Goal: Task Accomplishment & Management: Manage account settings

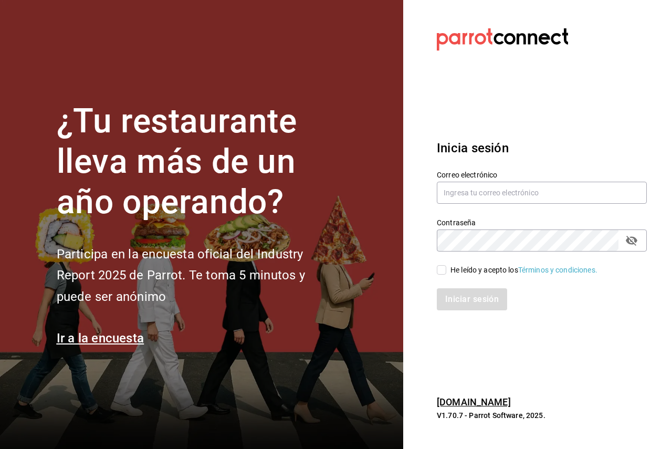
click at [464, 276] on div "Iniciar sesión" at bounding box center [535, 293] width 223 height 35
click at [461, 263] on div "He leído y acepto los Términos y condiciones." at bounding box center [535, 264] width 223 height 24
click at [460, 269] on div "He leído y acepto los Términos y condiciones." at bounding box center [524, 270] width 147 height 11
click at [446, 269] on input "He leído y acepto los Términos y condiciones." at bounding box center [441, 269] width 9 height 9
checkbox input "true"
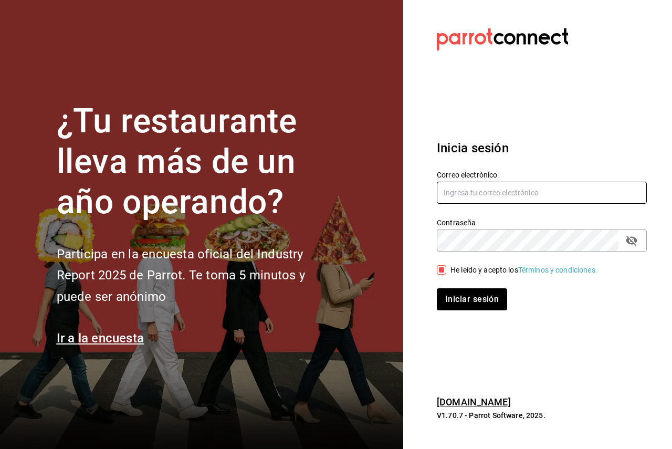
click at [478, 194] on input "text" at bounding box center [542, 193] width 210 height 22
paste input "[EMAIL_ADDRESS][DOMAIN_NAME]"
type input "[EMAIL_ADDRESS][DOMAIN_NAME]"
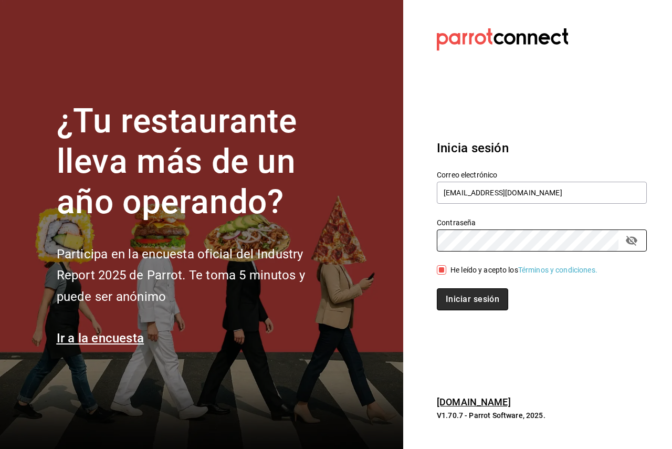
click at [456, 301] on button "Iniciar sesión" at bounding box center [472, 299] width 71 height 22
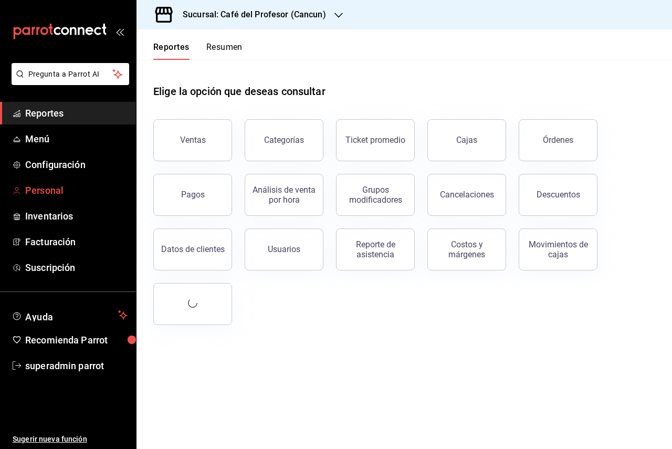
click at [67, 183] on link "Personal" at bounding box center [68, 190] width 136 height 23
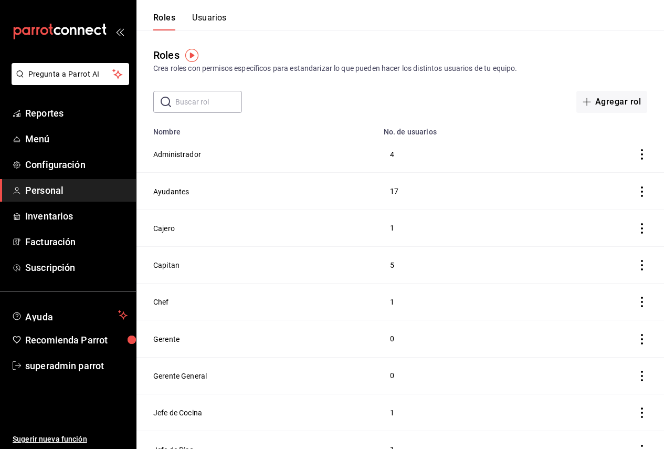
click at [212, 25] on button "Usuarios" at bounding box center [209, 22] width 35 height 18
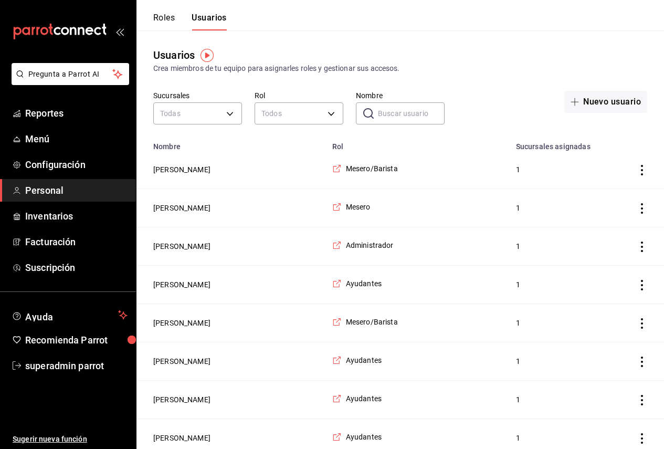
click at [70, 184] on span "Personal" at bounding box center [76, 190] width 102 height 14
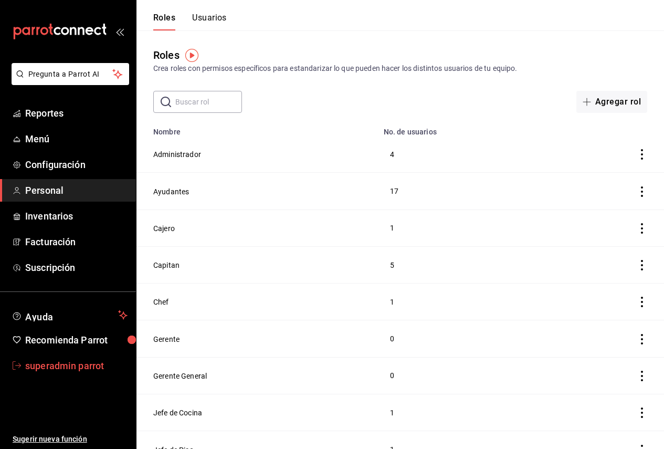
click at [82, 372] on span "superadmin parrot" at bounding box center [76, 366] width 102 height 14
